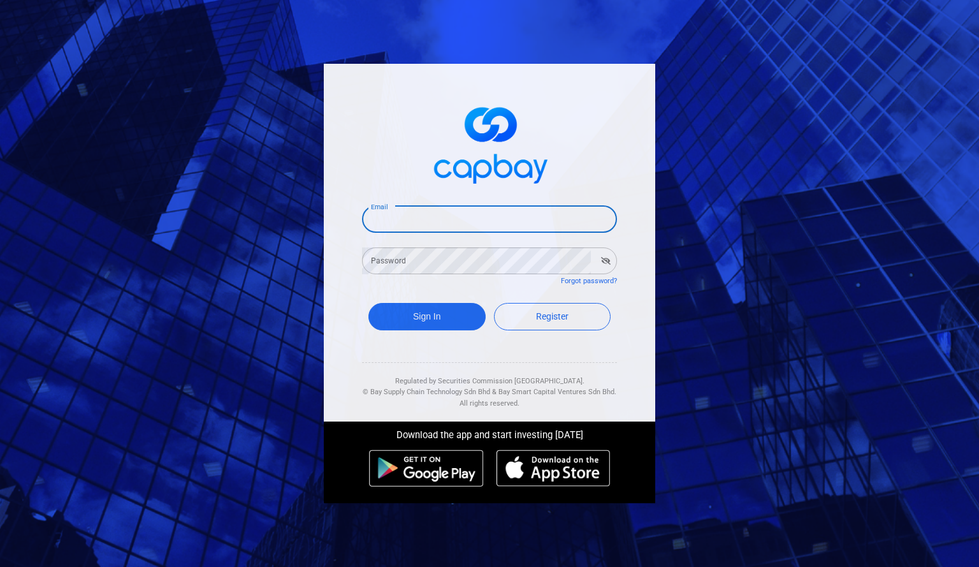
click at [435, 228] on input "Email" at bounding box center [489, 219] width 255 height 27
type input "skeefoong@gmail.com"
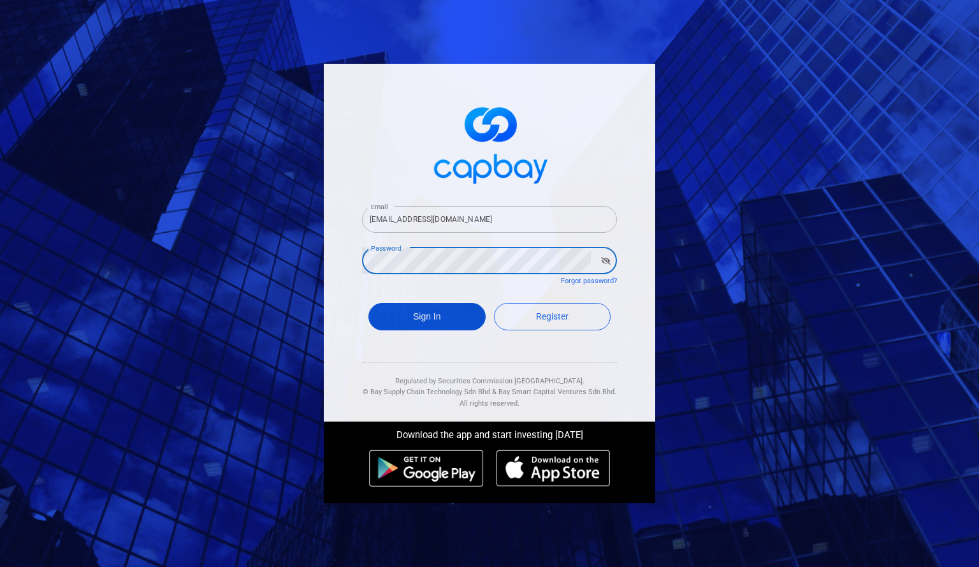
click at [460, 317] on button "Sign In" at bounding box center [426, 316] width 117 height 27
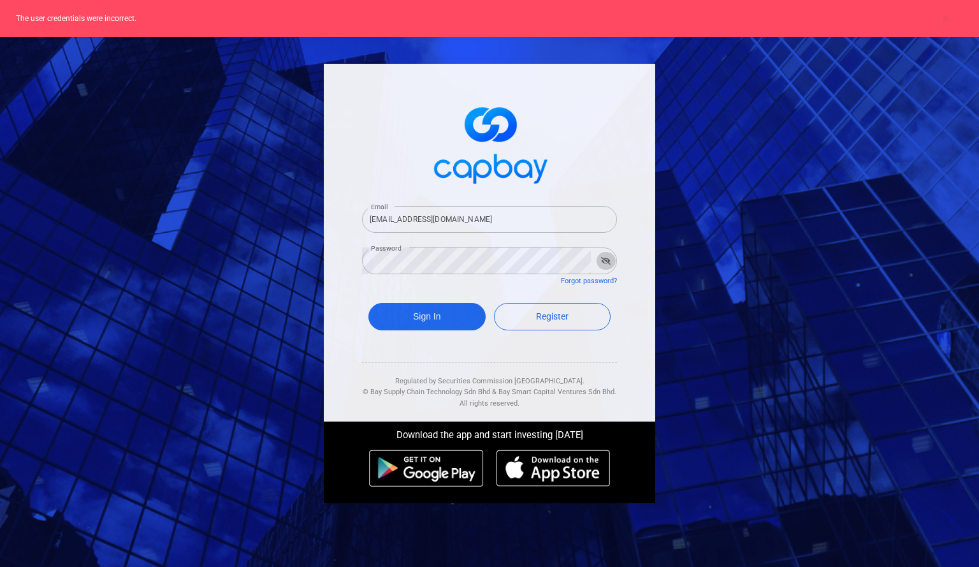
click at [606, 259] on icon "button" at bounding box center [606, 261] width 10 height 8
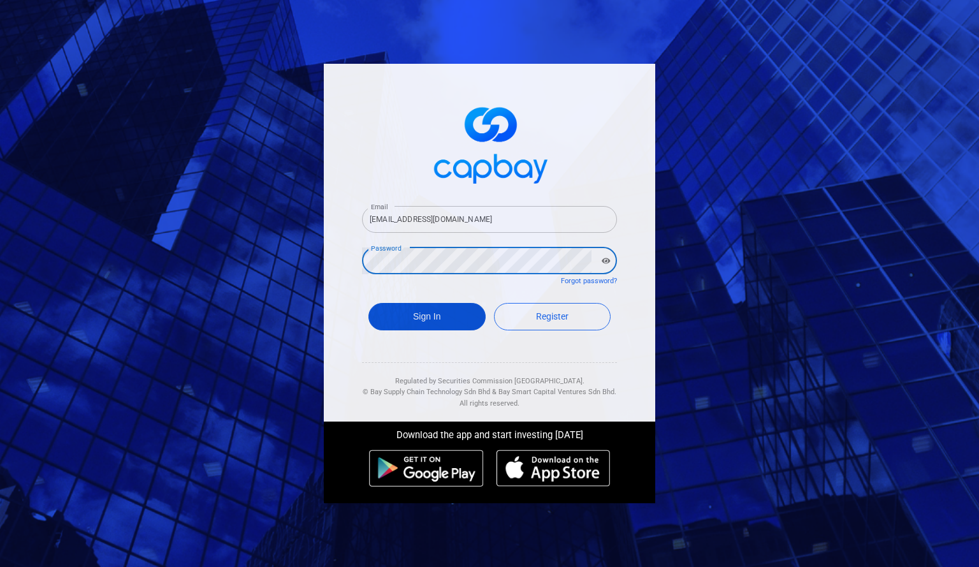
click at [420, 313] on button "Sign In" at bounding box center [426, 316] width 117 height 27
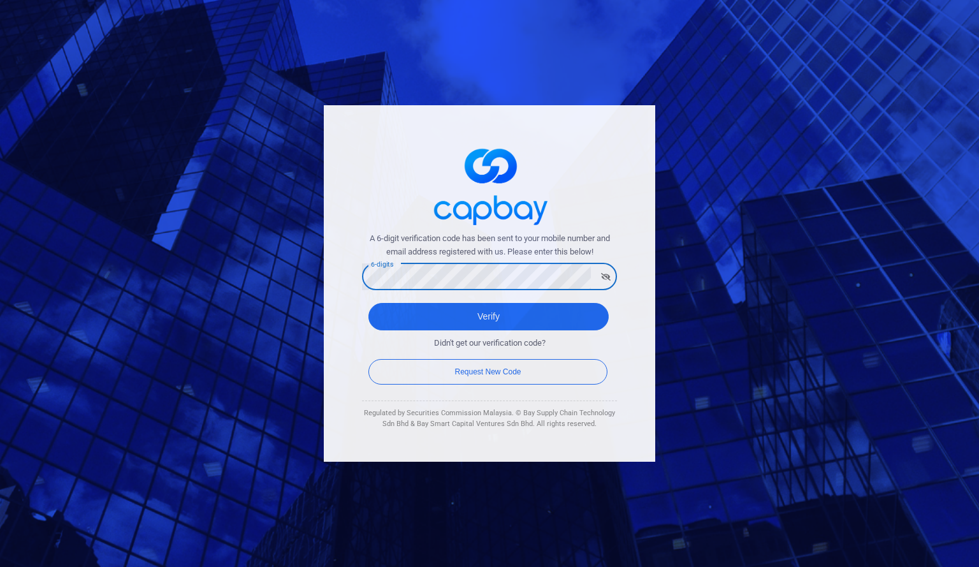
click at [368, 303] on button "Verify" at bounding box center [488, 316] width 240 height 27
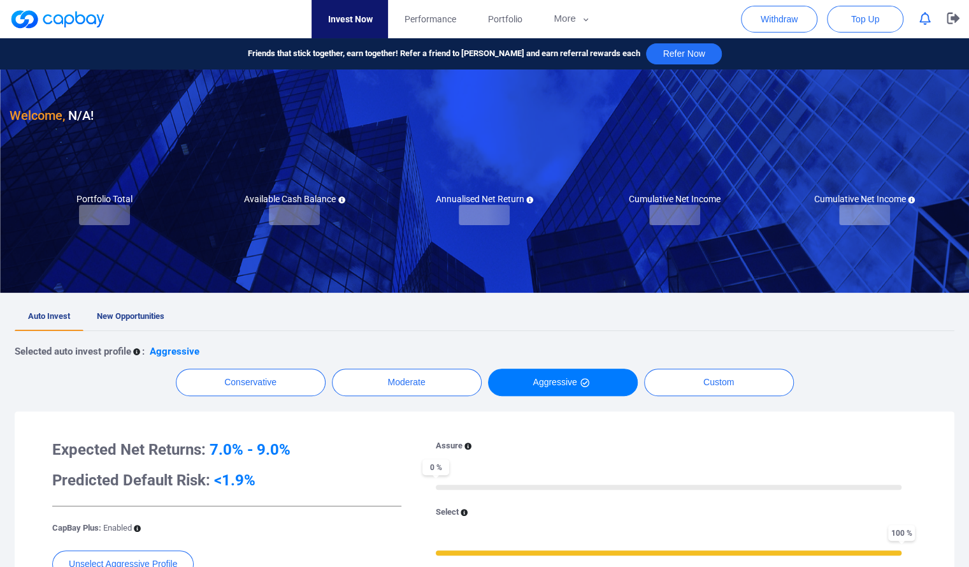
checkbox input "true"
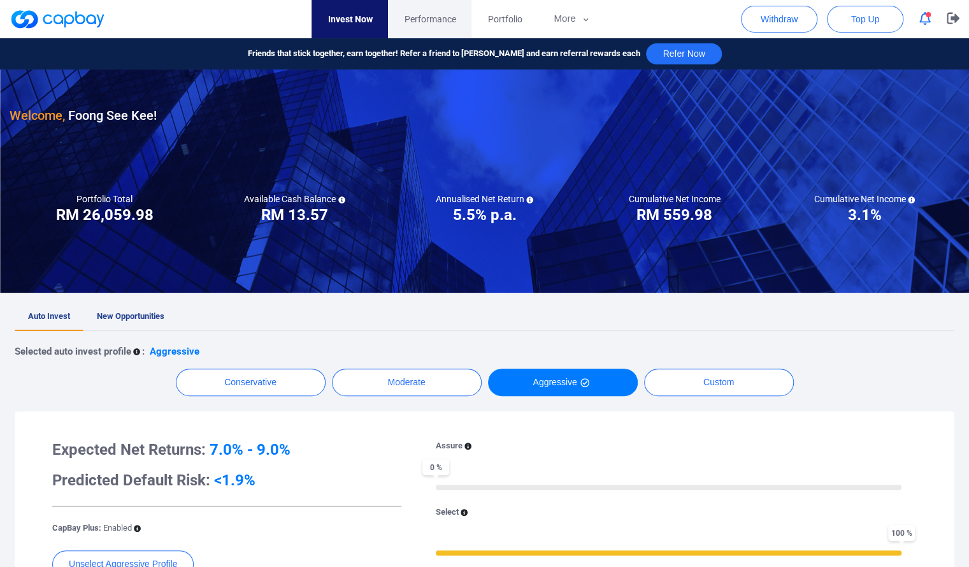
click at [428, 25] on span "Performance" at bounding box center [430, 19] width 52 height 14
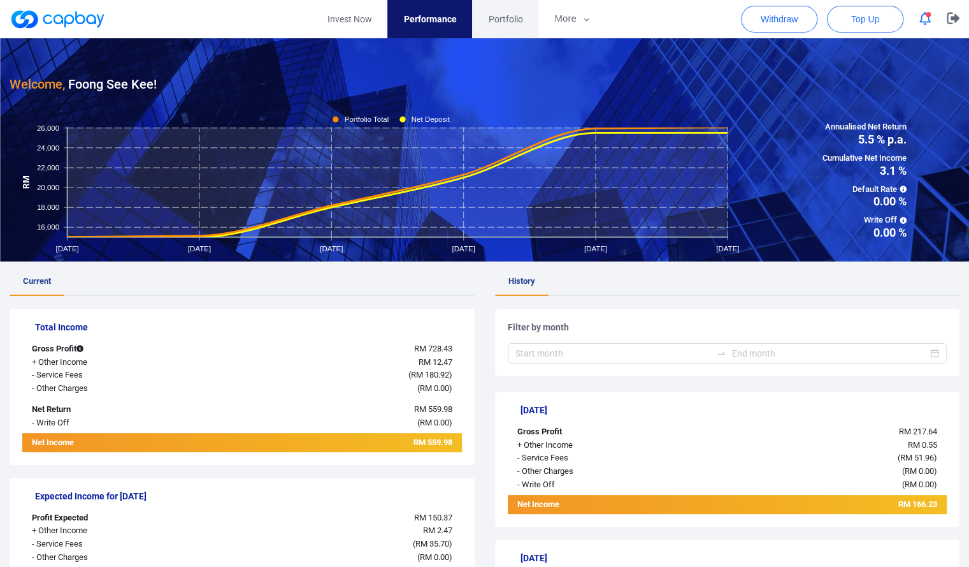
click at [487, 13] on link "Portfolio" at bounding box center [505, 19] width 66 height 38
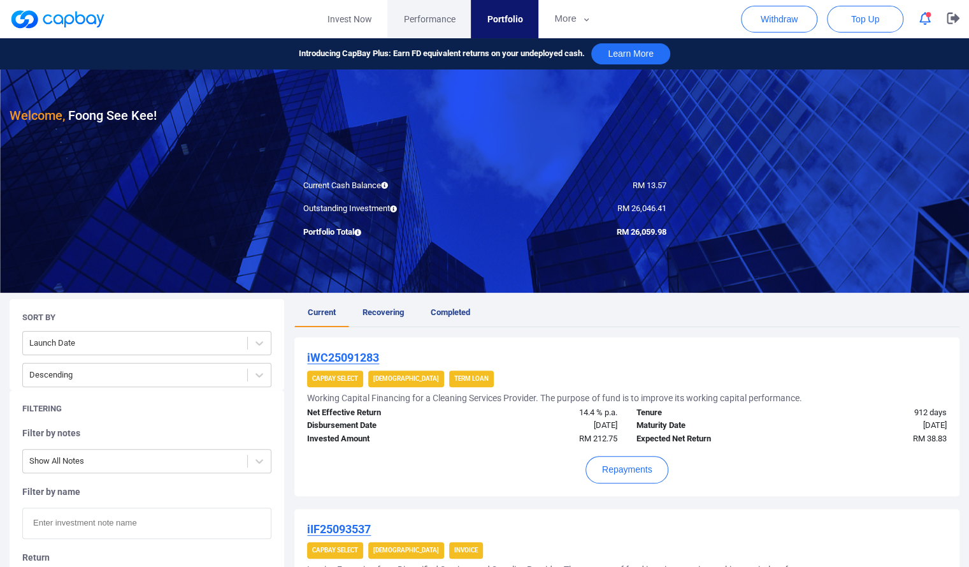
click at [433, 29] on link "Performance" at bounding box center [428, 19] width 83 height 38
